Goal: Navigation & Orientation: Find specific page/section

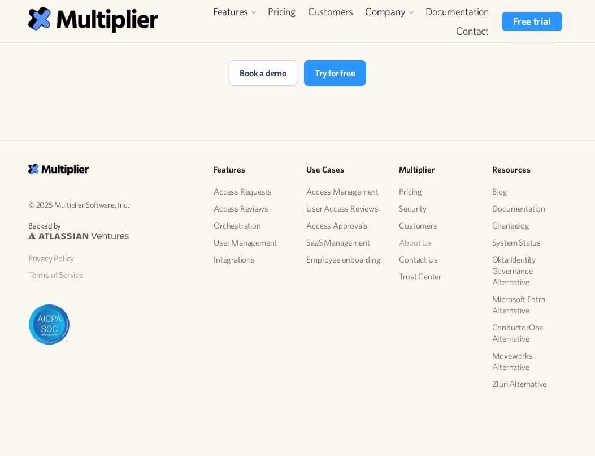
scroll to position [2362, 0]
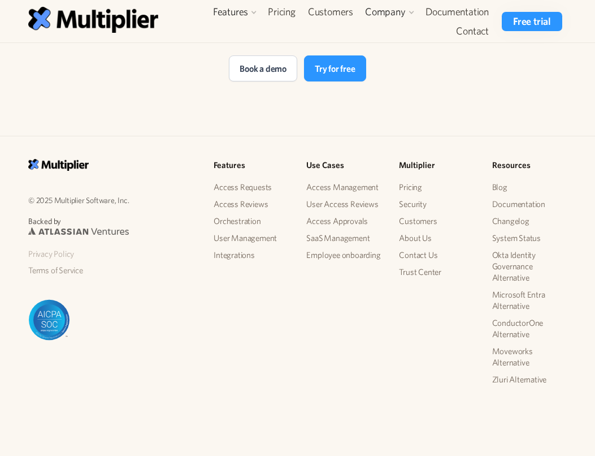
click at [75, 250] on link "Privacy Policy" at bounding box center [111, 253] width 167 height 17
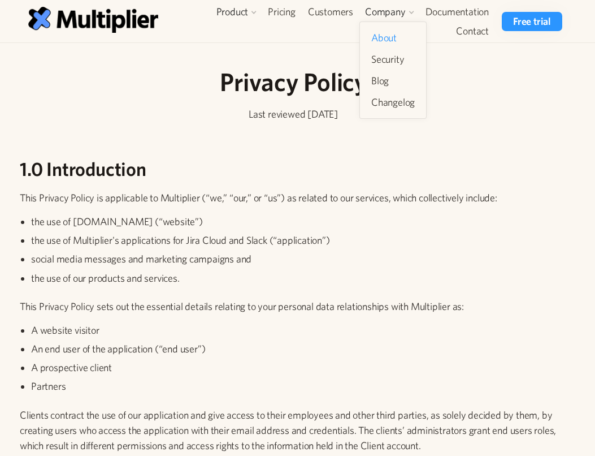
click at [396, 43] on link "About" at bounding box center [393, 38] width 53 height 20
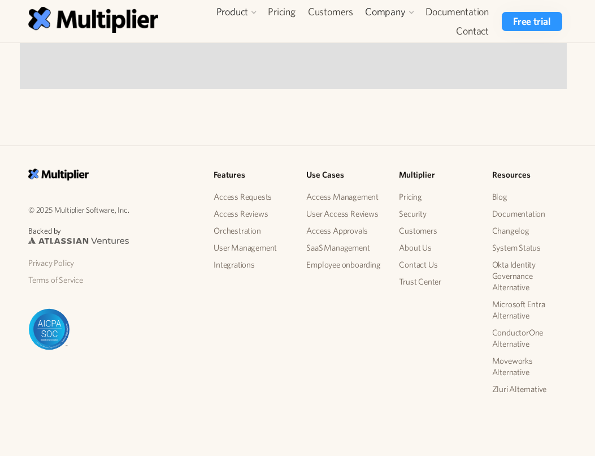
scroll to position [1161, 0]
